Goal: Ask a question

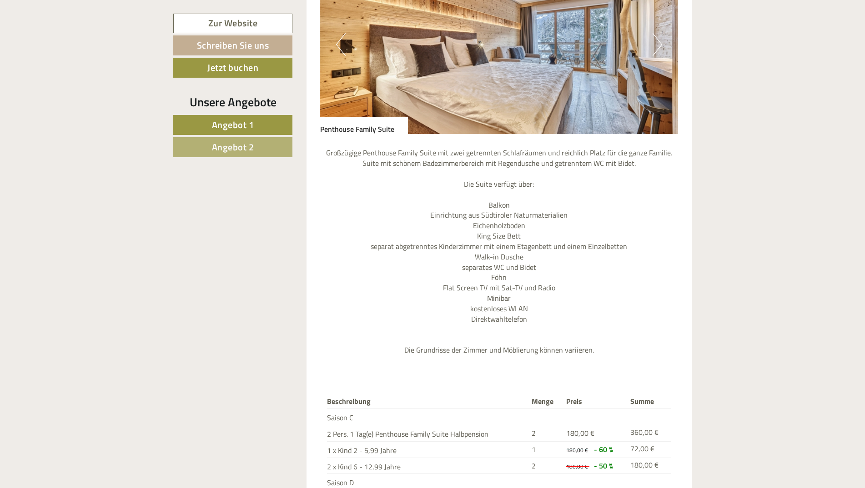
scroll to position [728, 0]
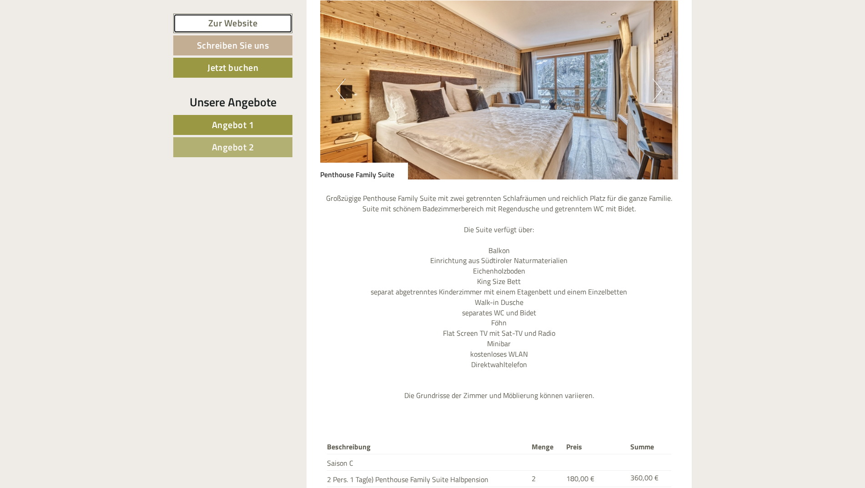
click at [263, 26] on link "Zur Website" at bounding box center [232, 24] width 119 height 20
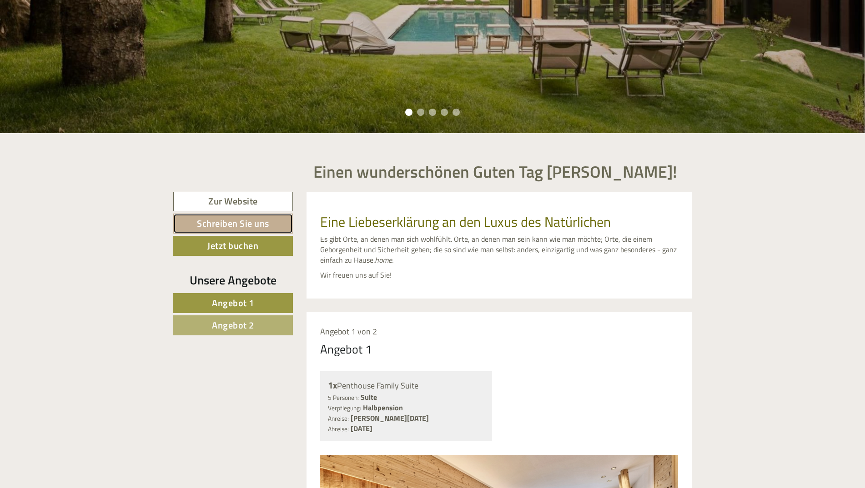
click at [252, 221] on link "Schreiben Sie uns" at bounding box center [233, 224] width 120 height 20
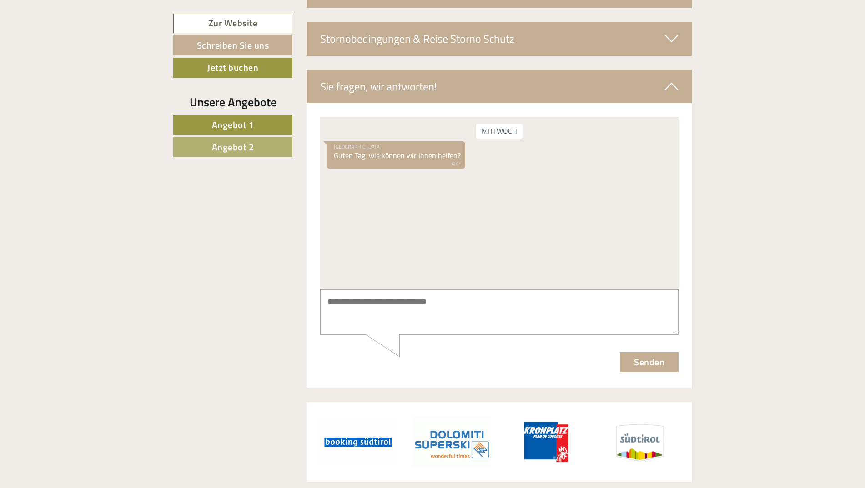
scroll to position [2707, 0]
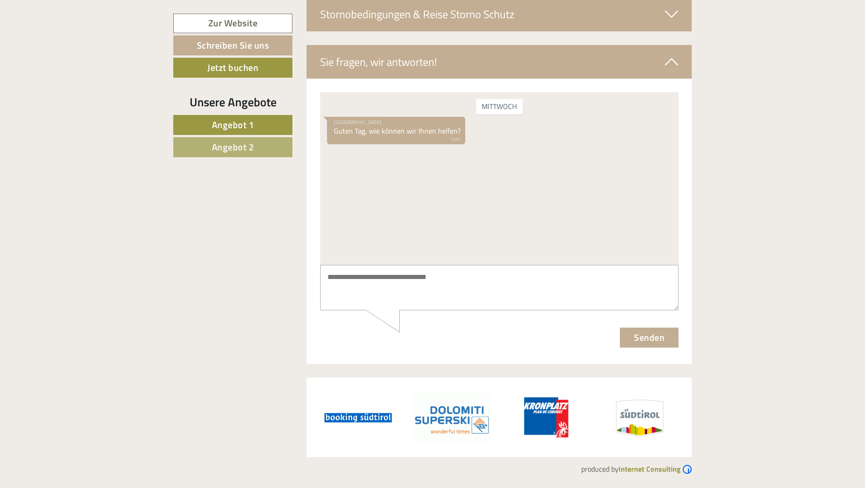
click at [487, 230] on div "Mittwoch Hotel Pustertalerhof Guten Tag, wie können wir Ihnen helfen? 12:01" at bounding box center [499, 178] width 358 height 173
click at [482, 196] on div "Mittwoch Hotel Pustertalerhof Guten Tag, wie können wir Ihnen helfen? 12:01" at bounding box center [499, 178] width 358 height 173
click at [396, 290] on textarea at bounding box center [499, 288] width 358 height 46
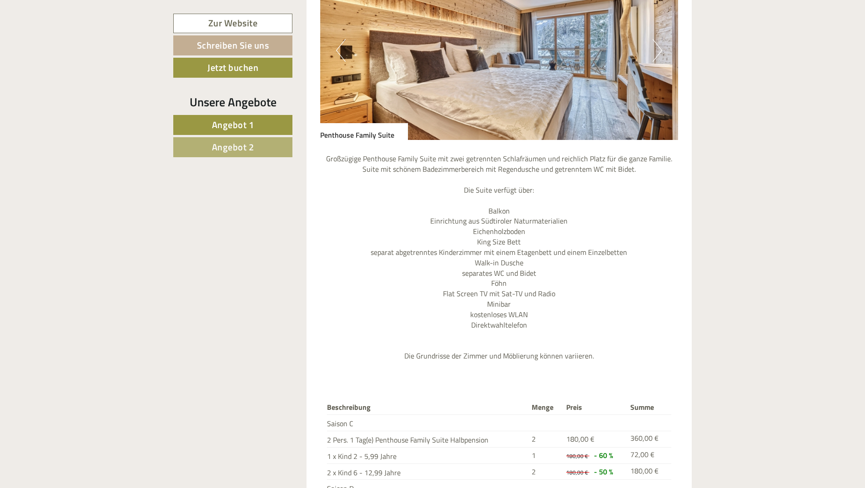
scroll to position [752, 0]
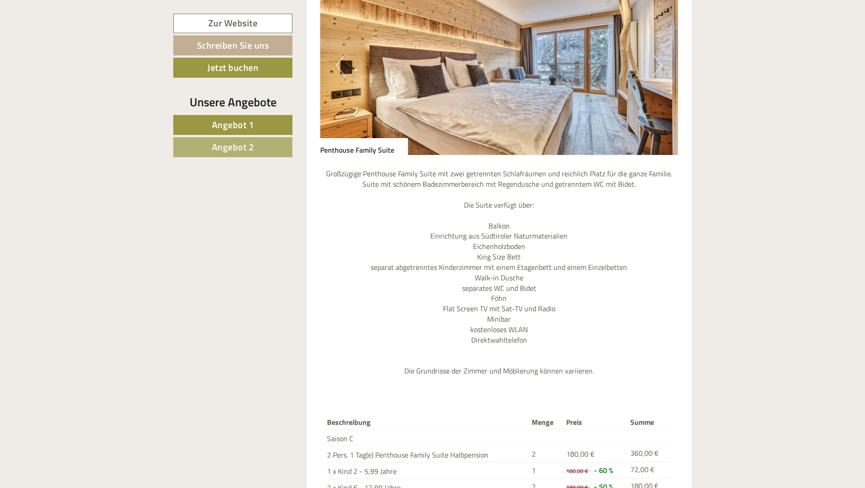
click at [657, 64] on button "Next" at bounding box center [658, 65] width 10 height 23
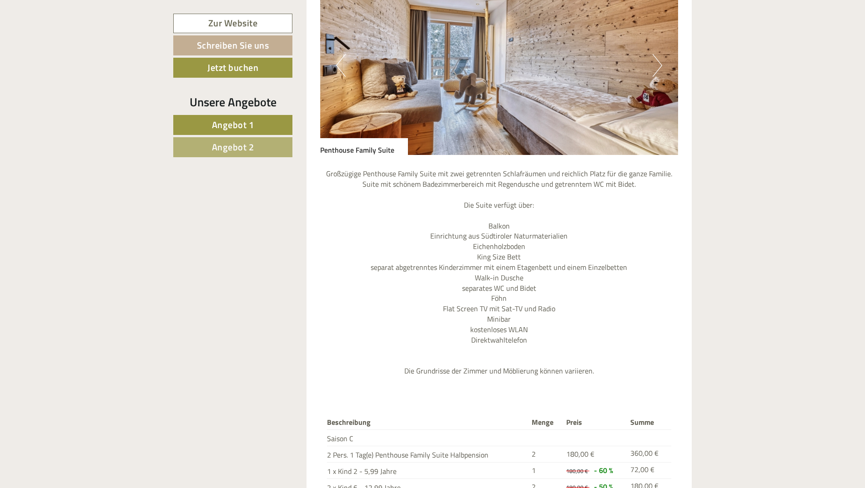
click at [597, 89] on img at bounding box center [499, 65] width 358 height 179
click at [657, 68] on button "Next" at bounding box center [658, 65] width 10 height 23
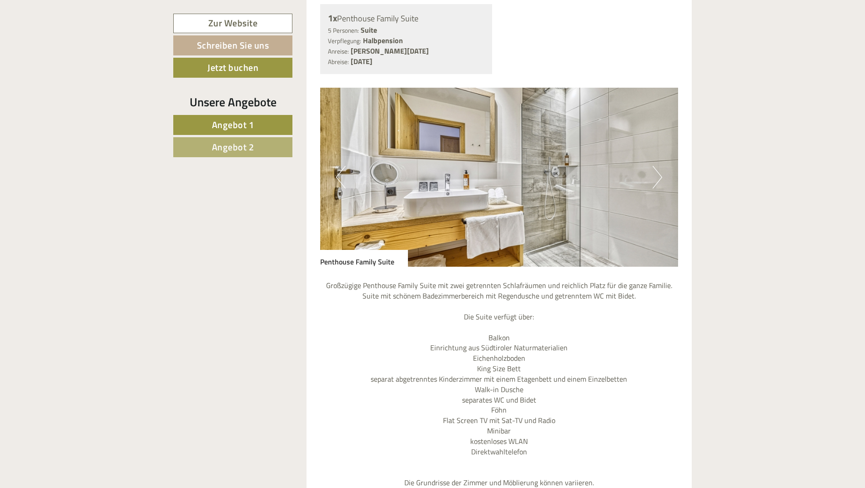
scroll to position [616, 0]
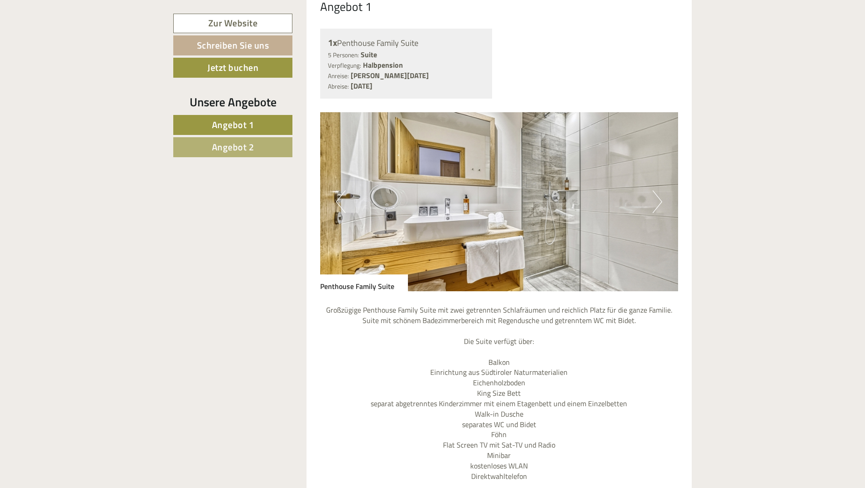
click at [655, 202] on button "Next" at bounding box center [658, 202] width 10 height 23
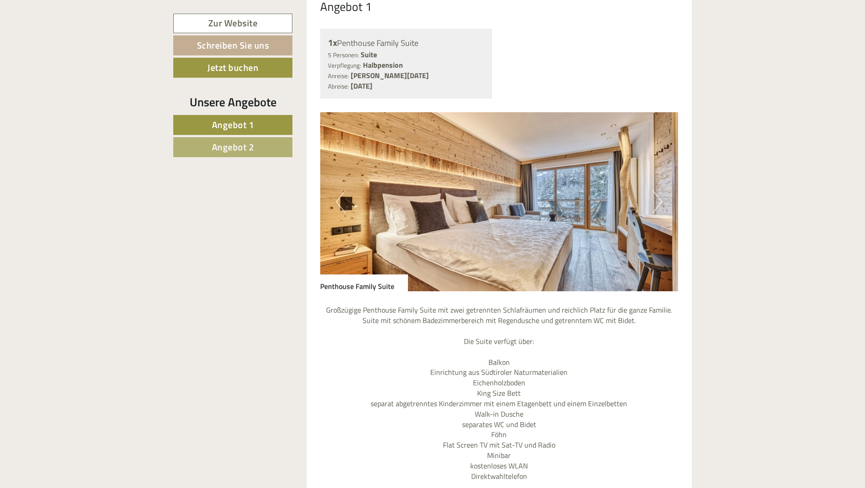
click at [657, 201] on button "Next" at bounding box center [658, 202] width 10 height 23
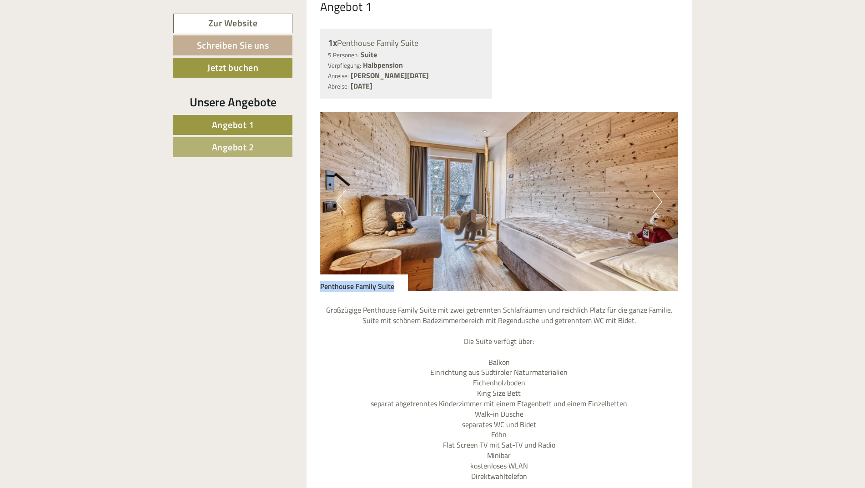
drag, startPoint x: 398, startPoint y: 289, endPoint x: 297, endPoint y: 288, distance: 101.0
copy div "Penthouse Family Suite"
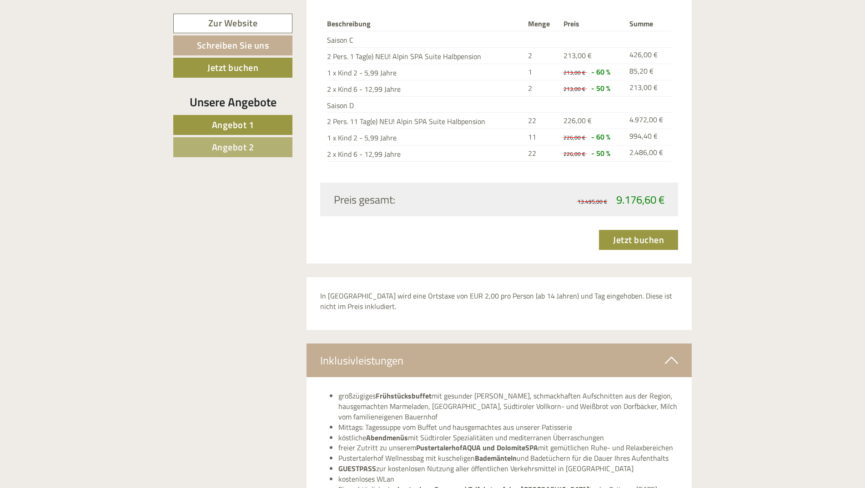
scroll to position [2298, 0]
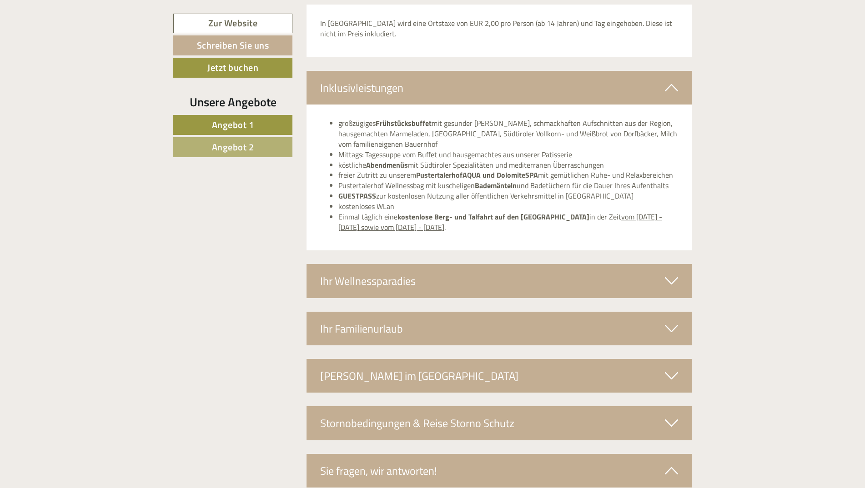
click at [680, 331] on div "Ihr Familienurlaub" at bounding box center [499, 329] width 386 height 34
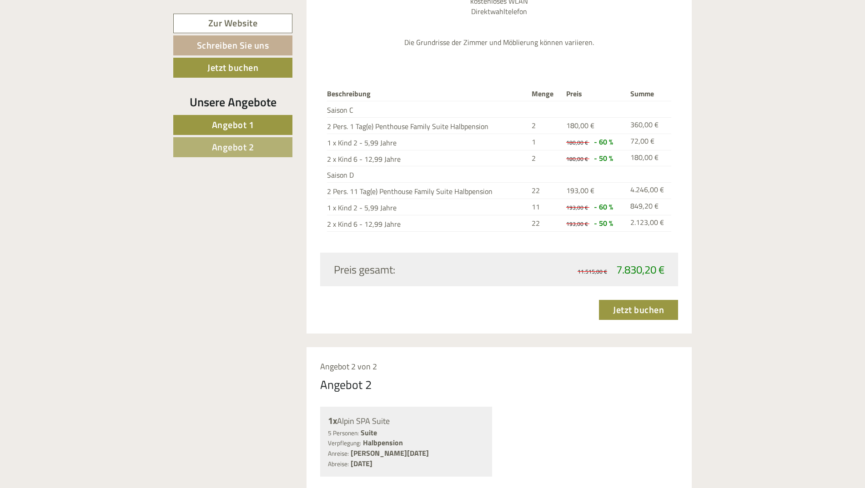
scroll to position [934, 0]
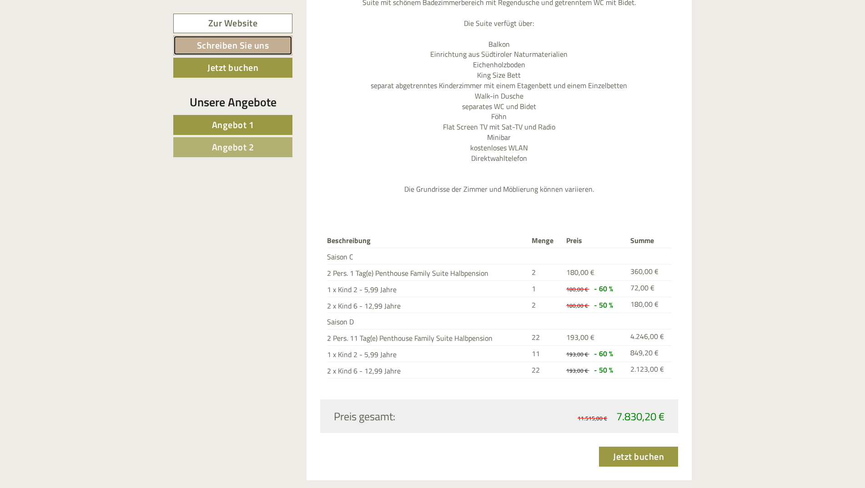
click at [264, 44] on link "Schreiben Sie uns" at bounding box center [232, 45] width 119 height 20
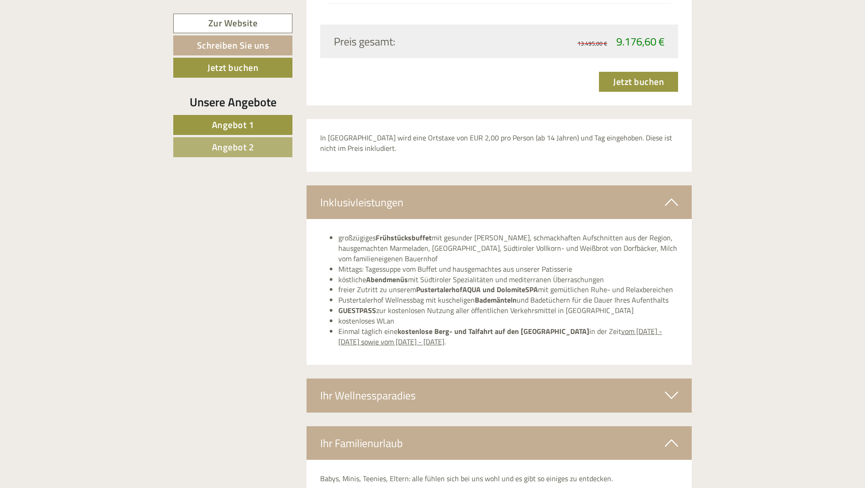
scroll to position [2953, 0]
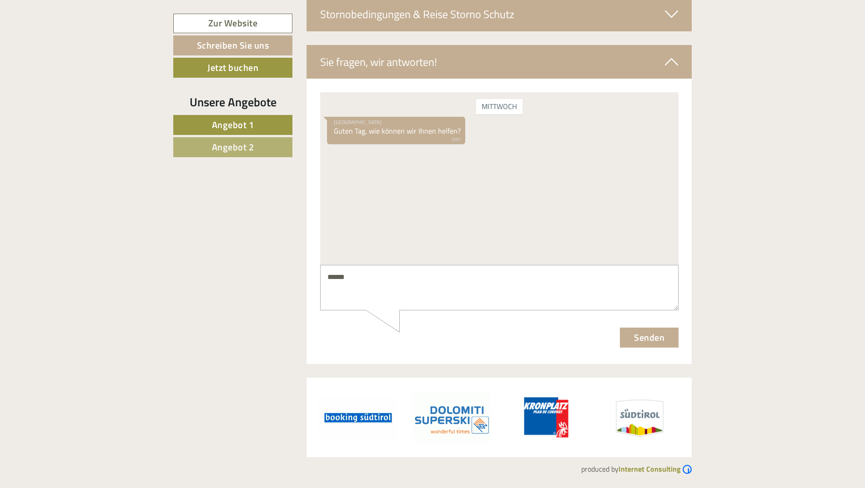
click at [386, 271] on textarea "*****" at bounding box center [499, 288] width 358 height 46
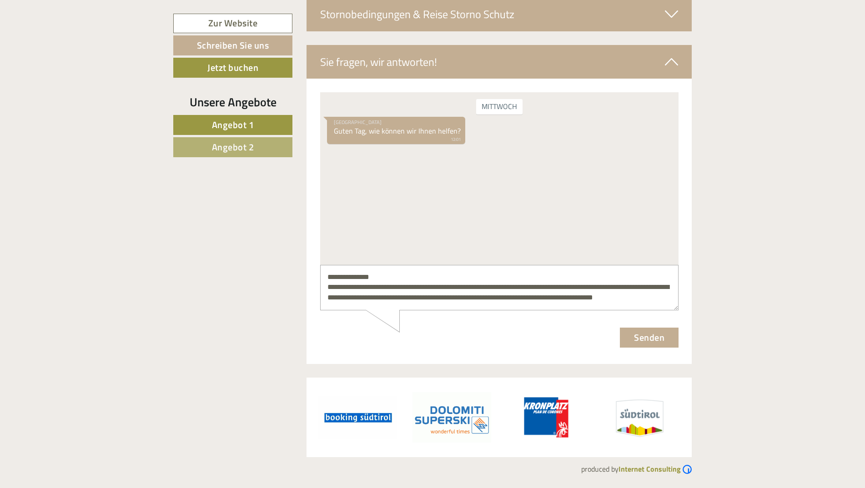
scroll to position [4, 0]
type textarea "**********"
click at [639, 338] on button "Senden" at bounding box center [648, 338] width 59 height 20
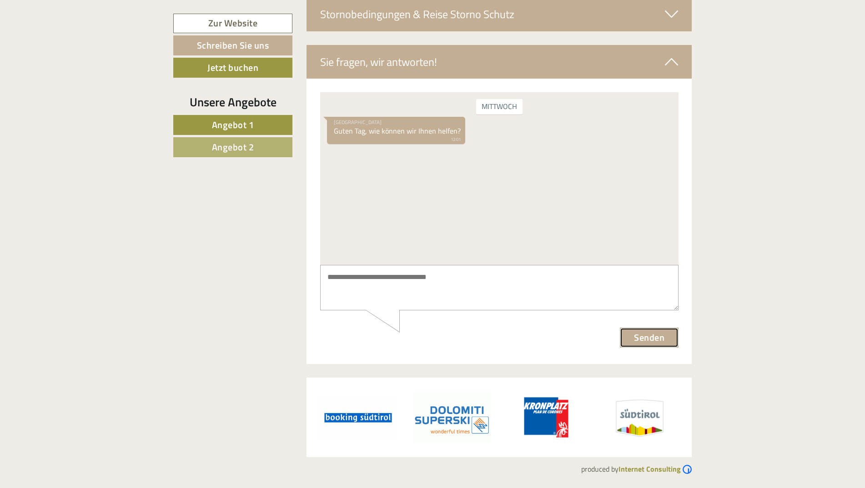
scroll to position [0, 0]
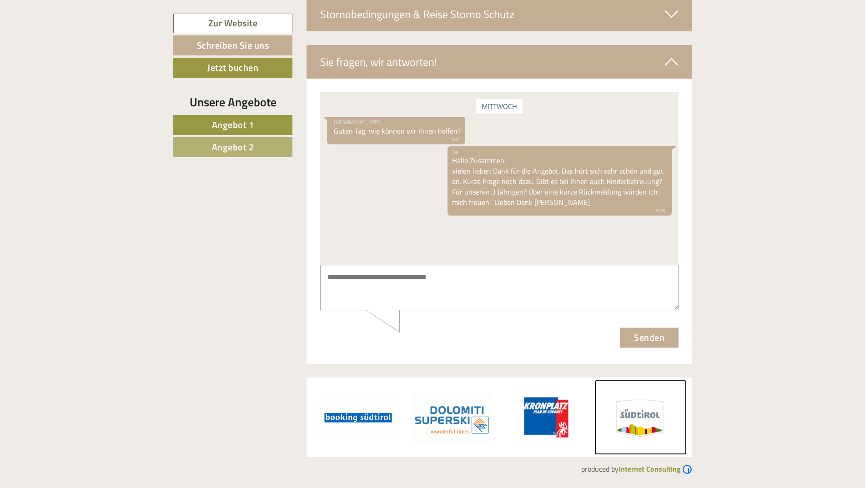
click at [635, 409] on img at bounding box center [640, 417] width 92 height 75
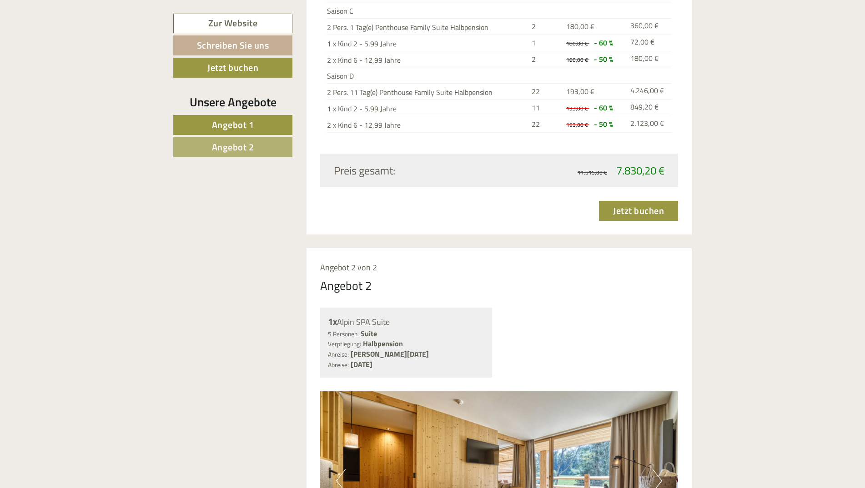
scroll to position [953, 0]
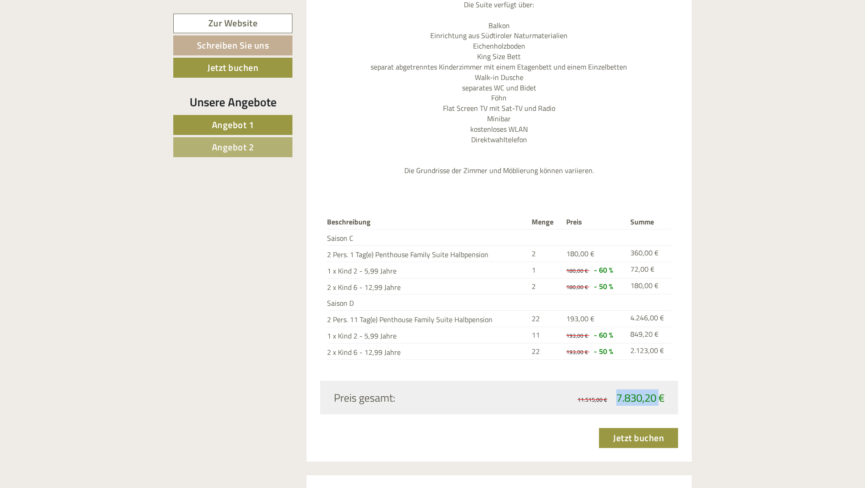
drag, startPoint x: 614, startPoint y: 394, endPoint x: 658, endPoint y: 392, distance: 43.7
click at [658, 392] on span "7.830,20 €" at bounding box center [640, 398] width 48 height 16
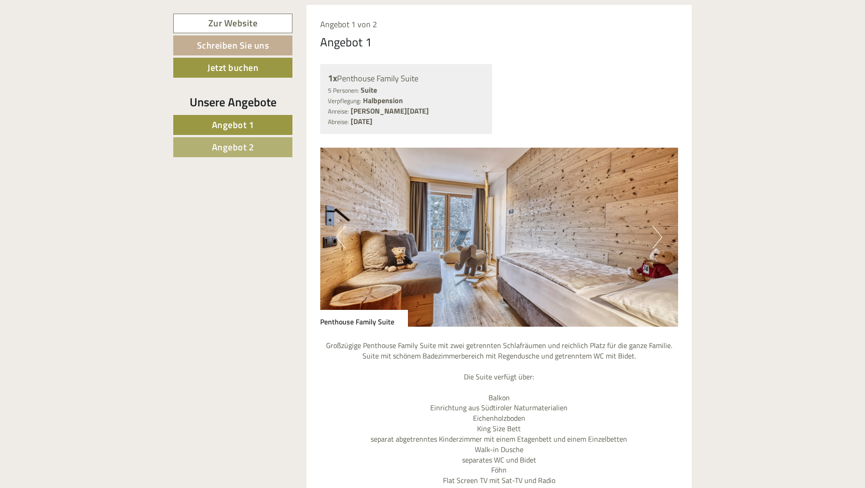
scroll to position [498, 0]
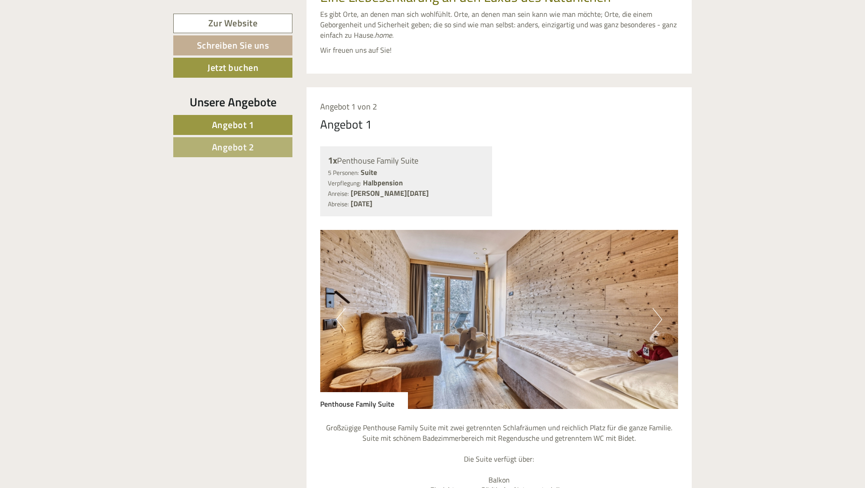
click at [656, 321] on button "Next" at bounding box center [658, 319] width 10 height 23
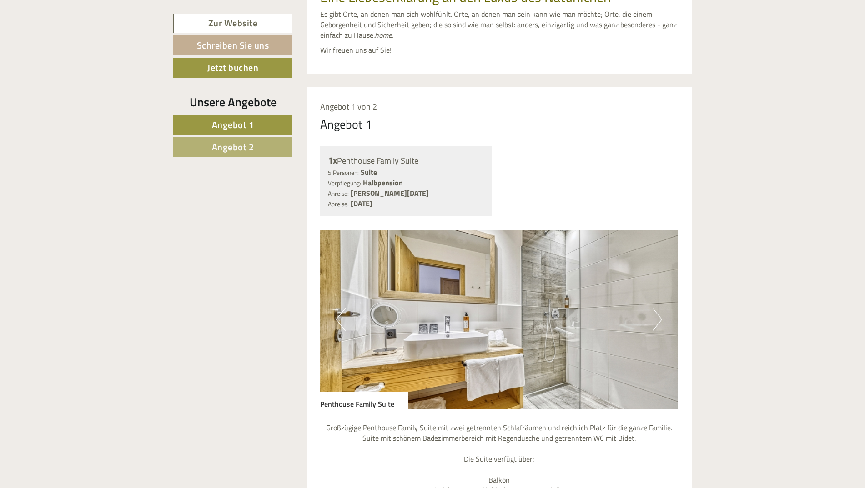
click at [656, 321] on button "Next" at bounding box center [658, 319] width 10 height 23
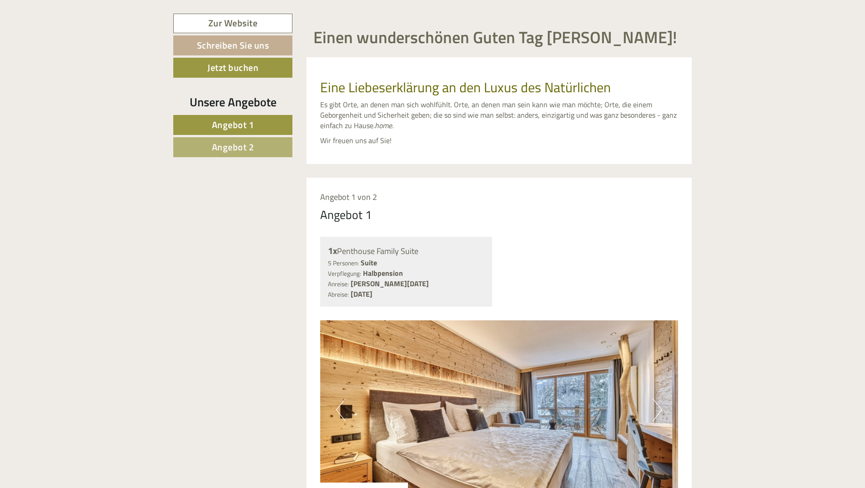
scroll to position [316, 0]
